Goal: Information Seeking & Learning: Find specific fact

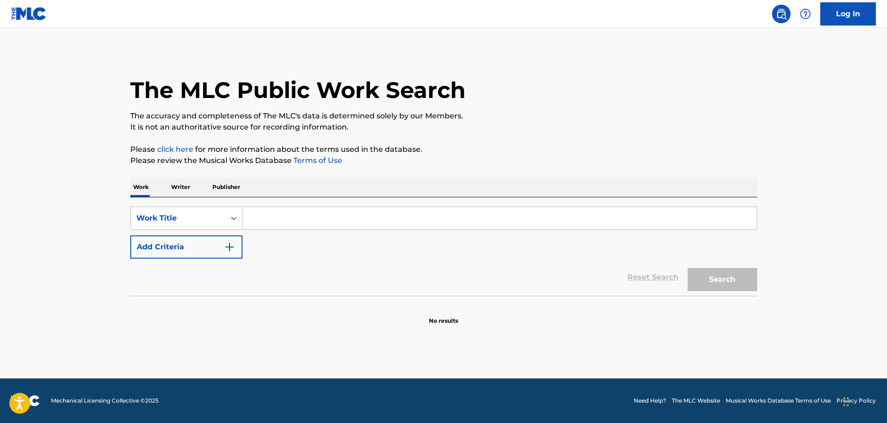
click at [279, 222] on input "Search Form" at bounding box center [500, 218] width 514 height 22
type input "YuNg BrAtZ"
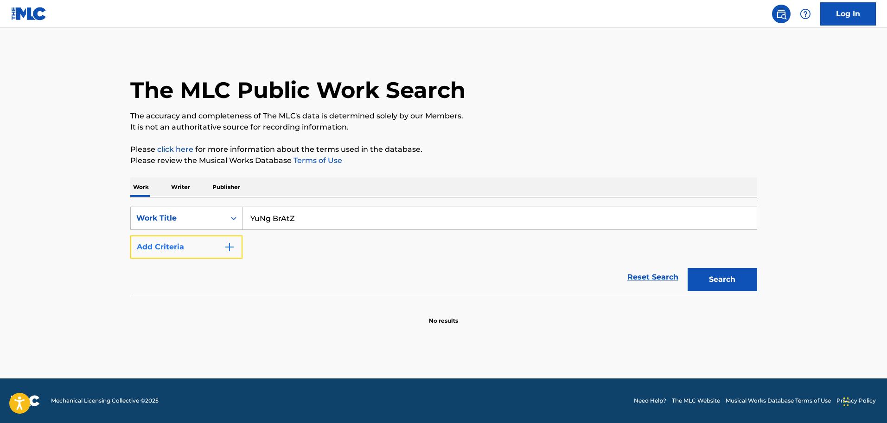
click at [223, 240] on button "Add Criteria" at bounding box center [186, 246] width 112 height 23
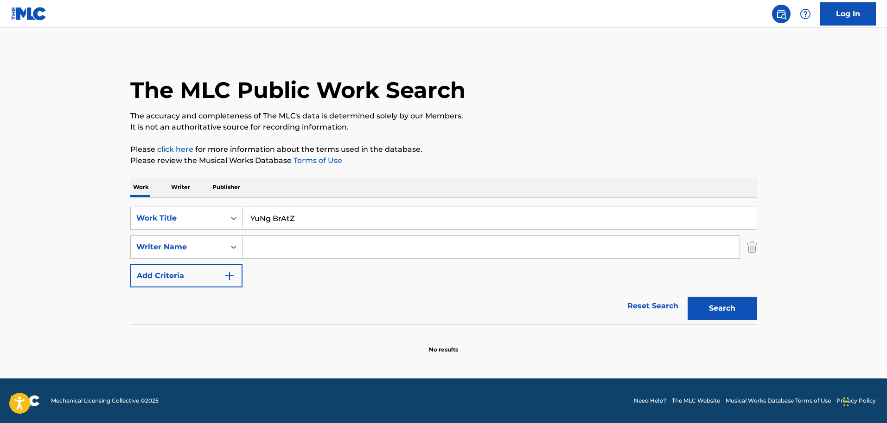
drag, startPoint x: 301, startPoint y: 249, endPoint x: 432, endPoint y: 251, distance: 130.8
click at [301, 249] on input "Search Form" at bounding box center [491, 247] width 497 height 22
paste input "[PERSON_NAME]"
click at [720, 303] on button "Search" at bounding box center [723, 307] width 70 height 23
click at [291, 247] on input "[PERSON_NAME]" at bounding box center [491, 247] width 497 height 22
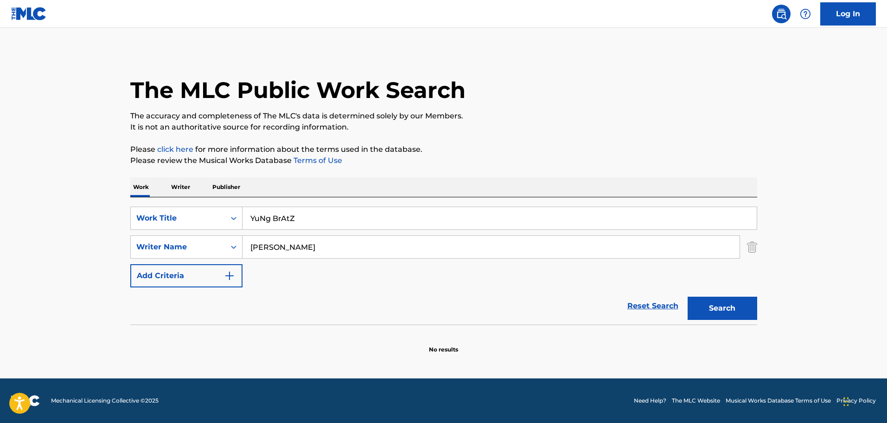
click at [291, 247] on input "[PERSON_NAME]" at bounding box center [491, 247] width 497 height 22
type input "[PERSON_NAME]"
click at [700, 313] on button "Search" at bounding box center [723, 307] width 70 height 23
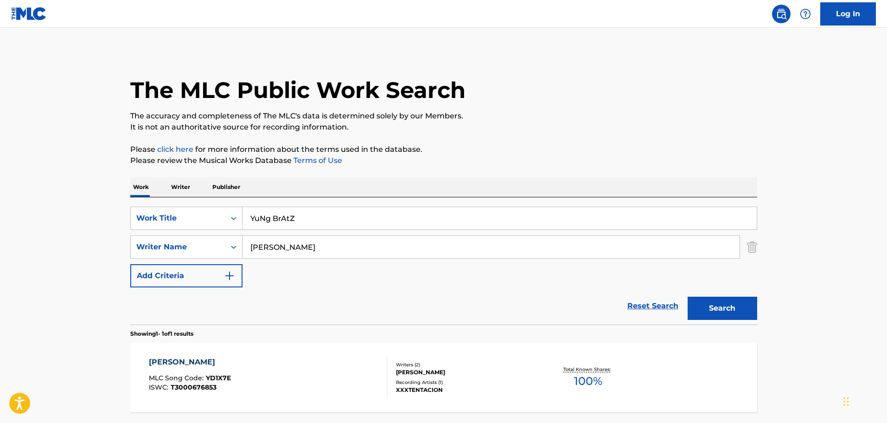
click at [167, 366] on div "[PERSON_NAME]" at bounding box center [190, 361] width 82 height 11
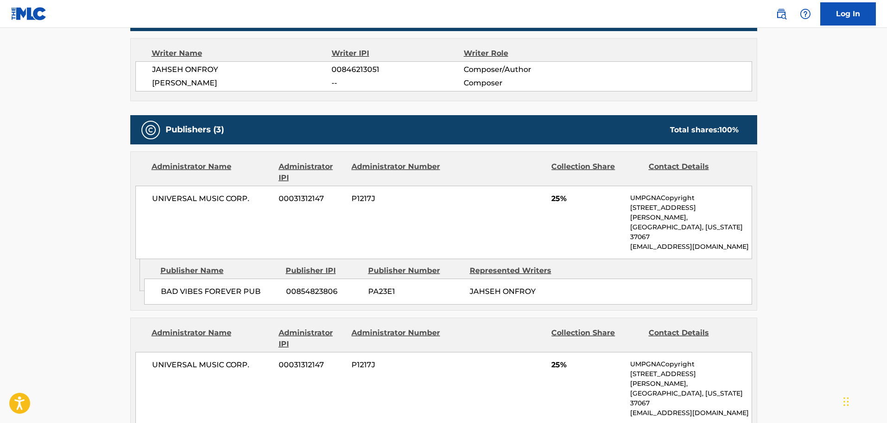
scroll to position [510, 0]
